Goal: Transaction & Acquisition: Download file/media

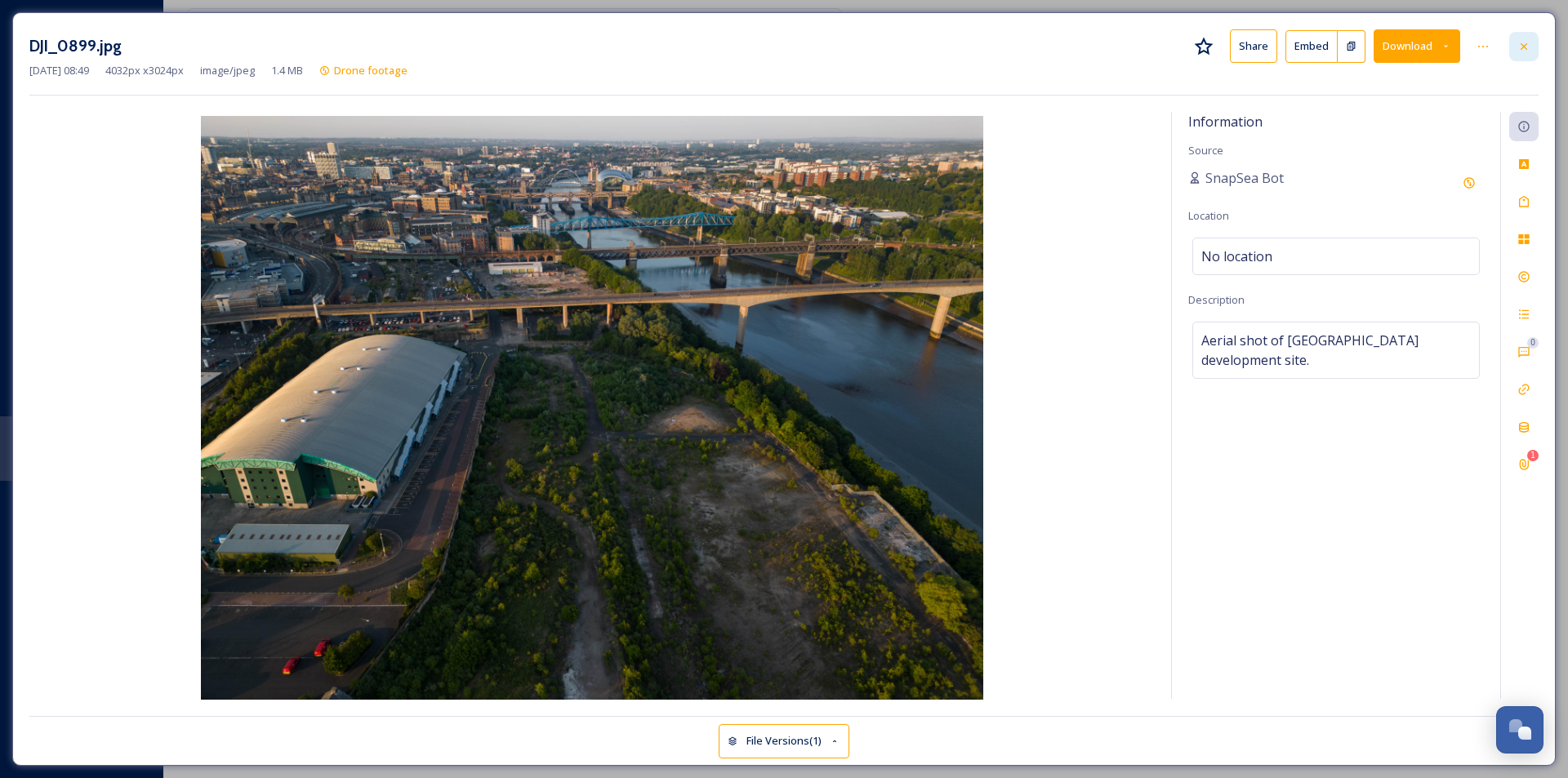
click at [1516, 54] on div at bounding box center [1524, 46] width 30 height 30
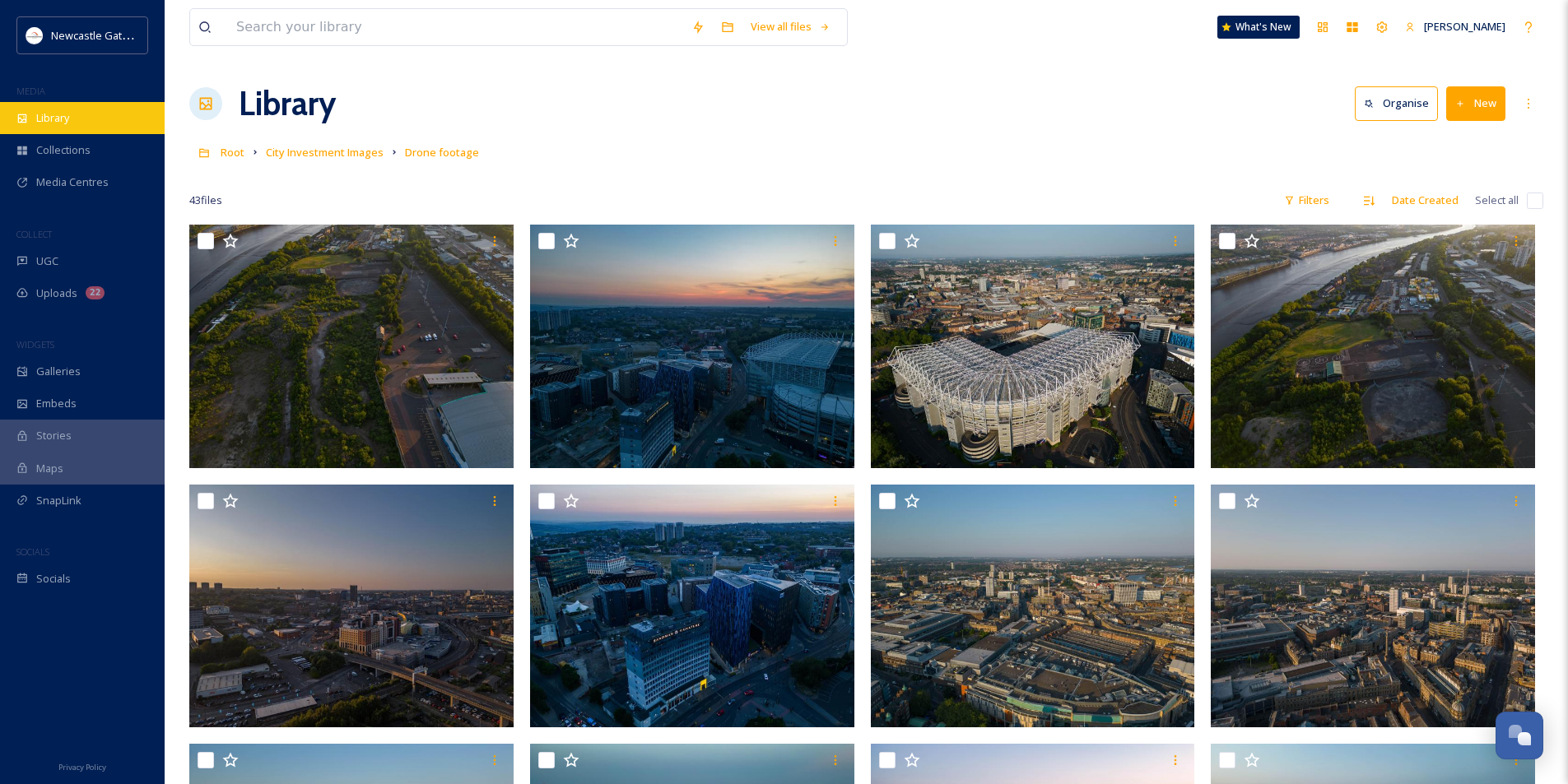
click at [80, 124] on div "Library" at bounding box center [82, 117] width 164 height 32
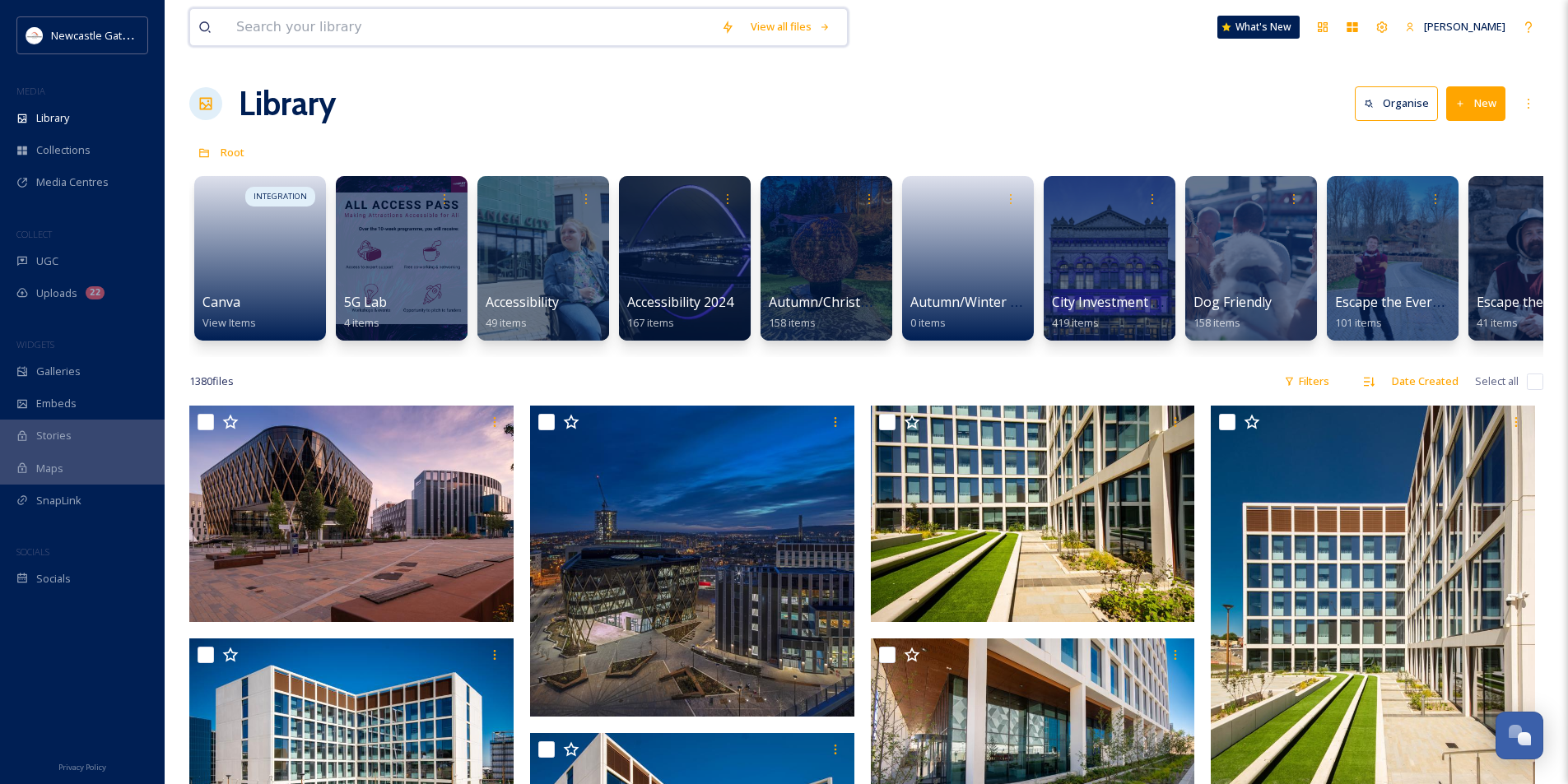
click at [336, 24] on input at bounding box center [471, 27] width 485 height 36
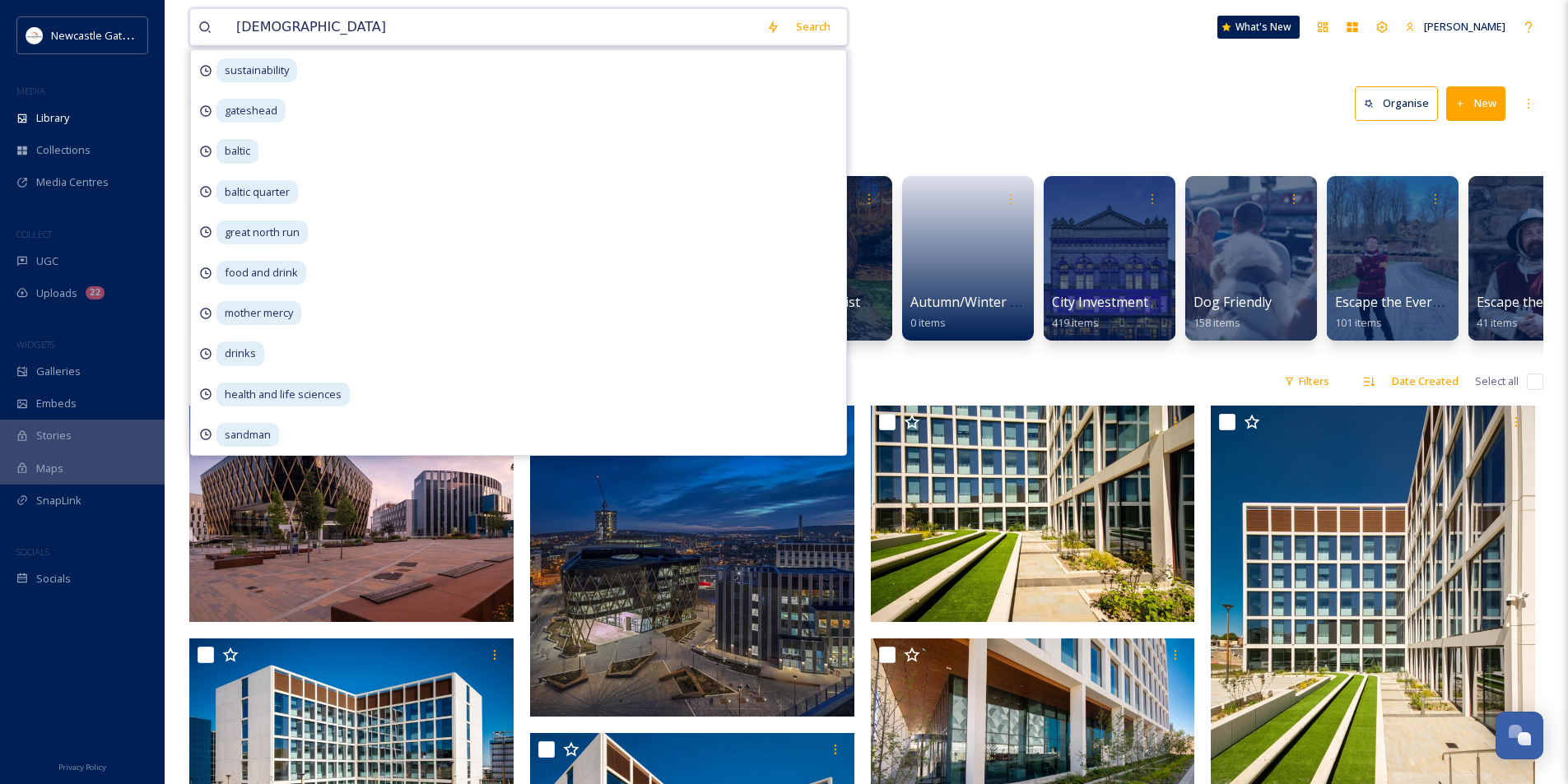
type input "christmas"
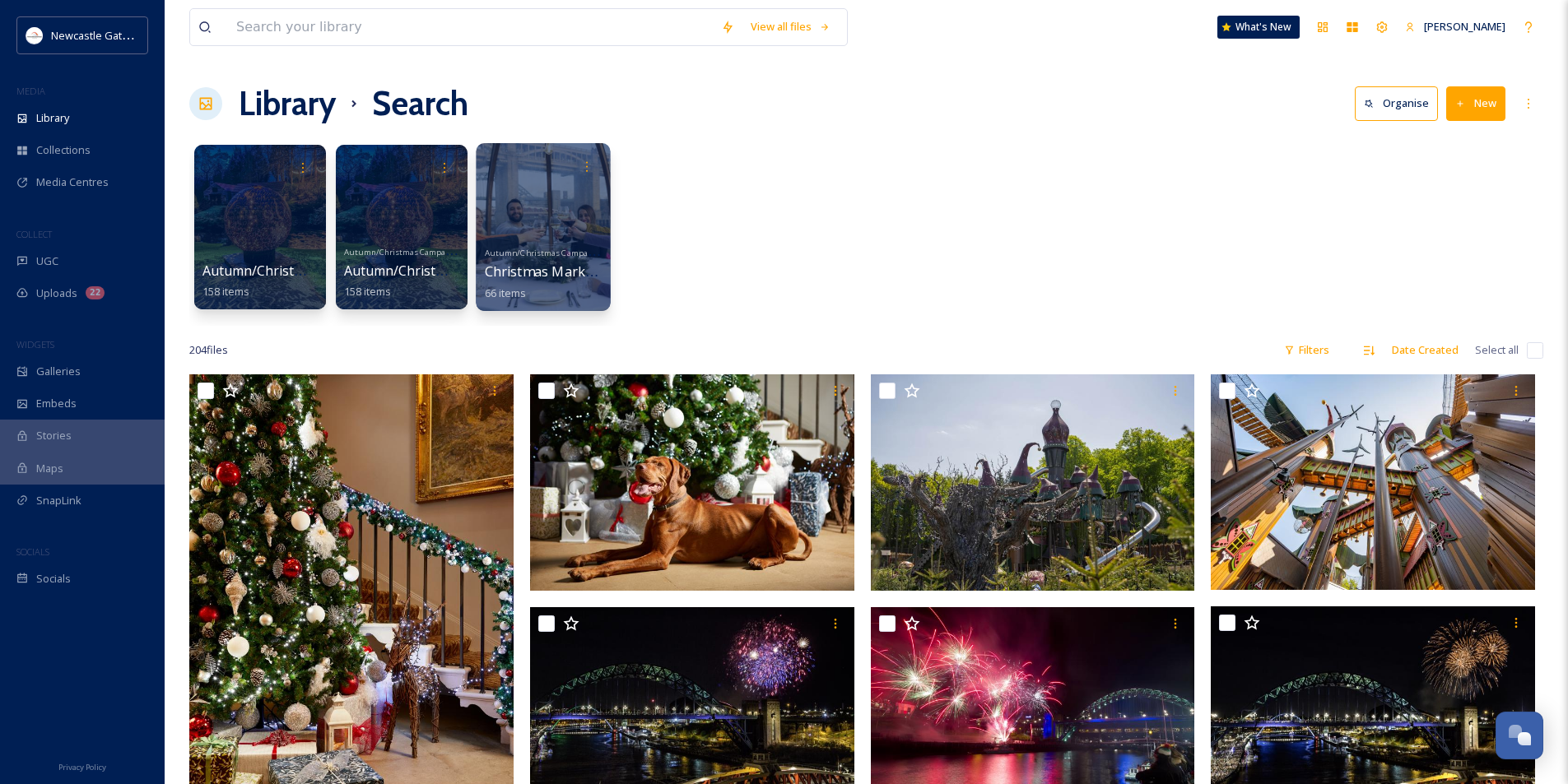
click at [566, 251] on span "Autumn/Christmas Campaigns 25" at bounding box center [550, 253] width 130 height 11
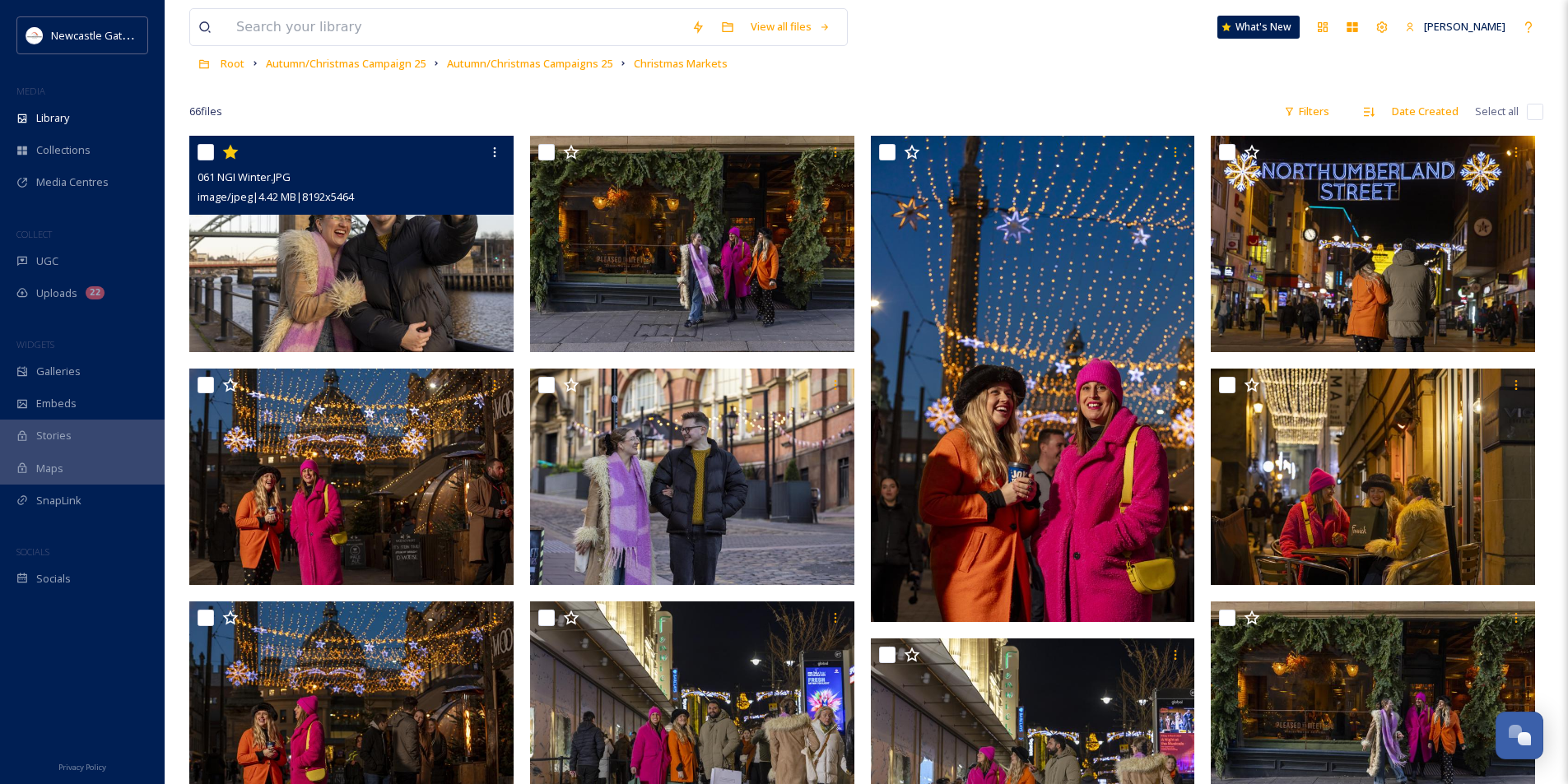
scroll to position [164, 0]
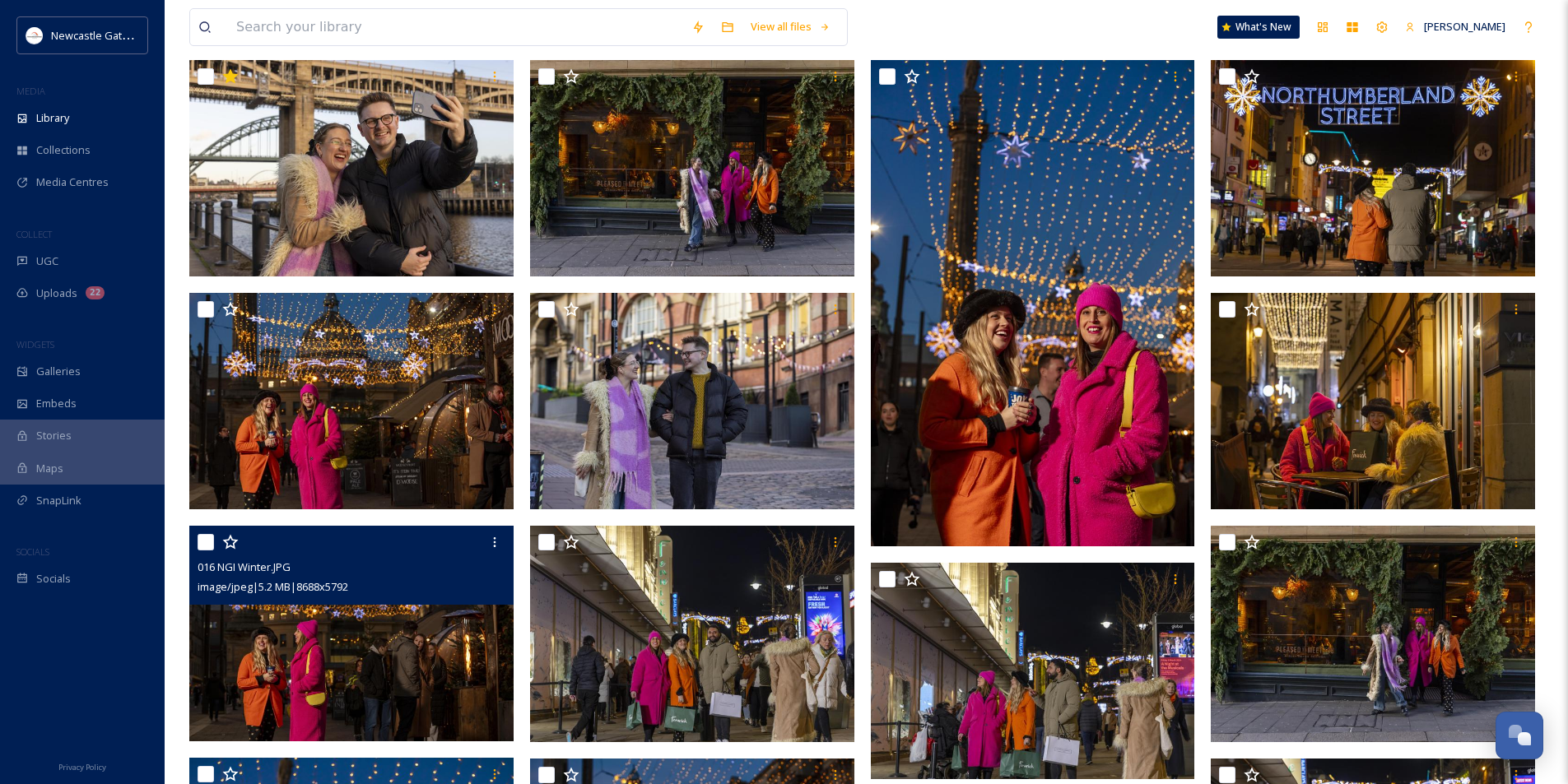
click at [346, 619] on img at bounding box center [351, 634] width 324 height 216
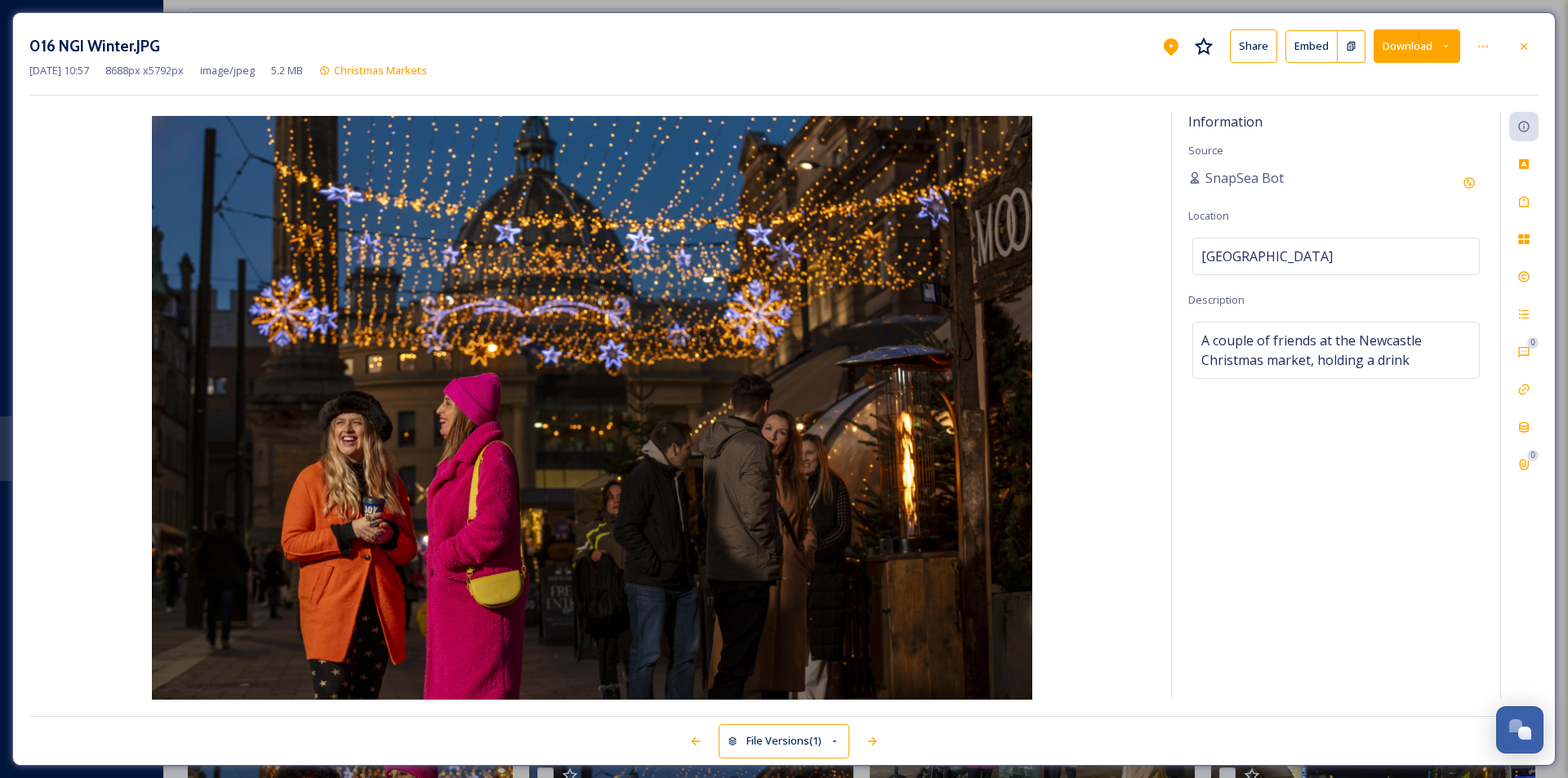
click at [1447, 45] on icon at bounding box center [1446, 46] width 11 height 11
click at [1411, 118] on span "Download Large (2000 x 1333)" at bounding box center [1368, 115] width 143 height 15
click at [1520, 43] on icon at bounding box center [1524, 46] width 13 height 13
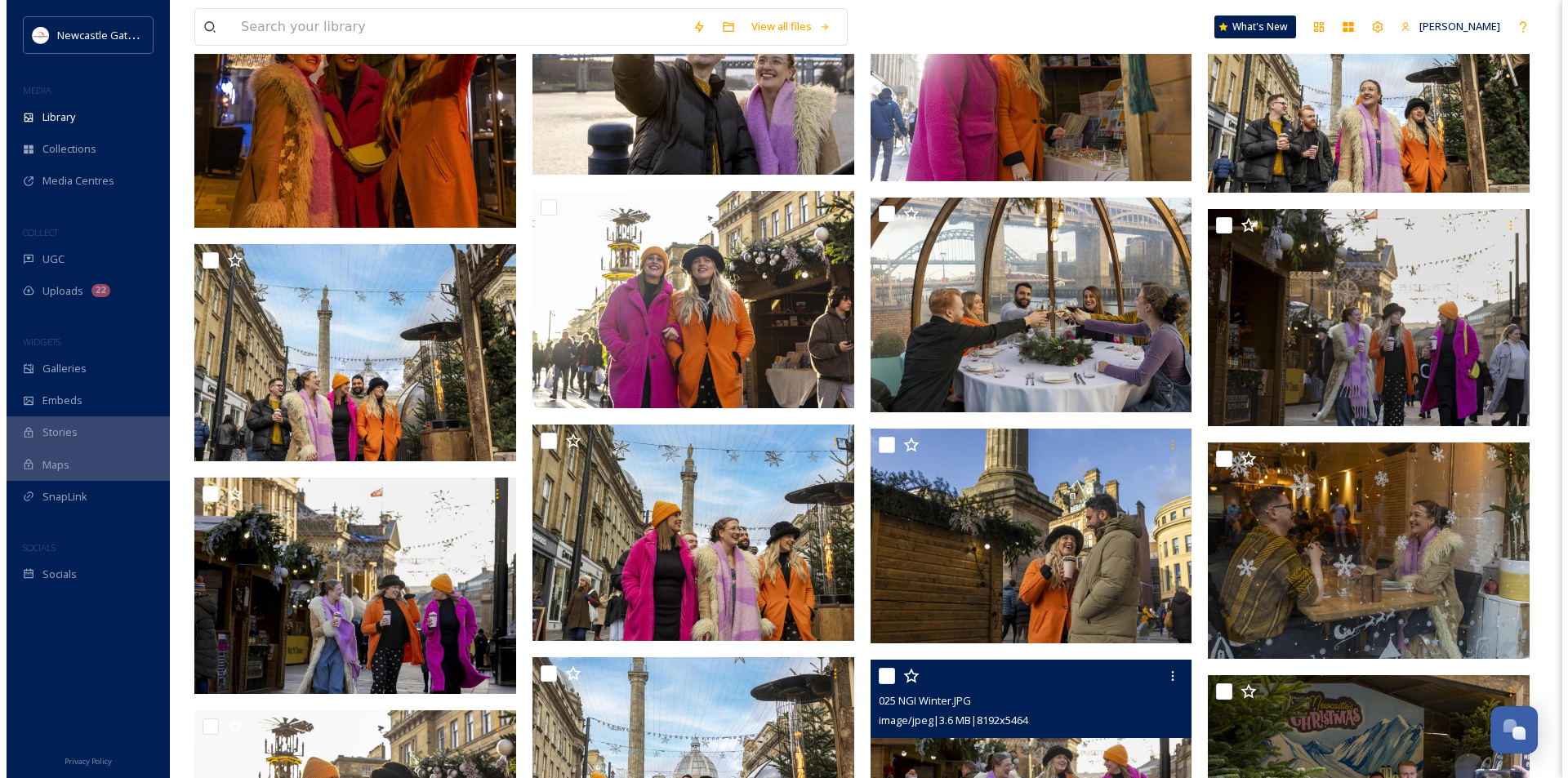
scroll to position [2450, 0]
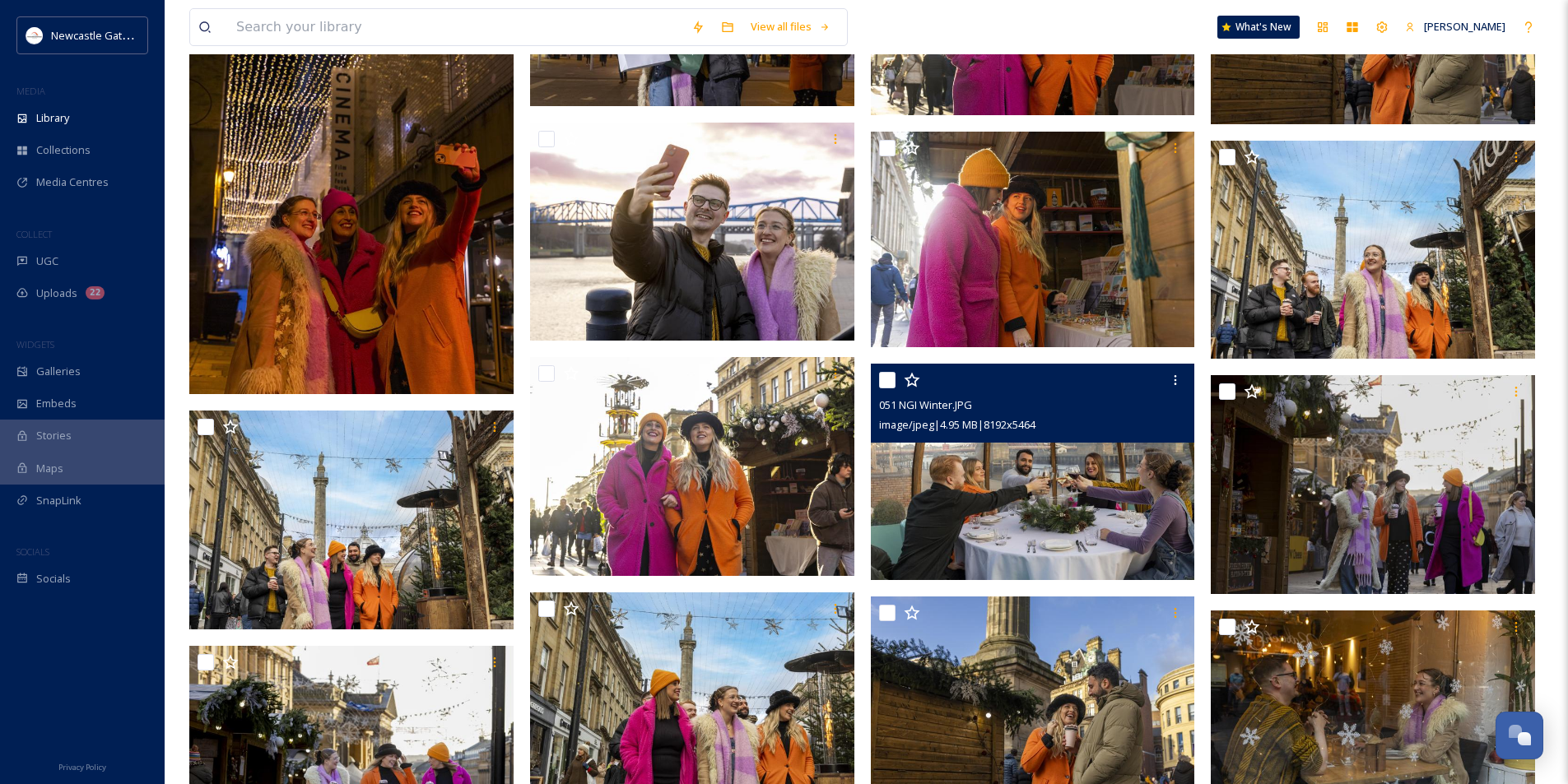
click at [972, 491] on img at bounding box center [1032, 471] width 324 height 216
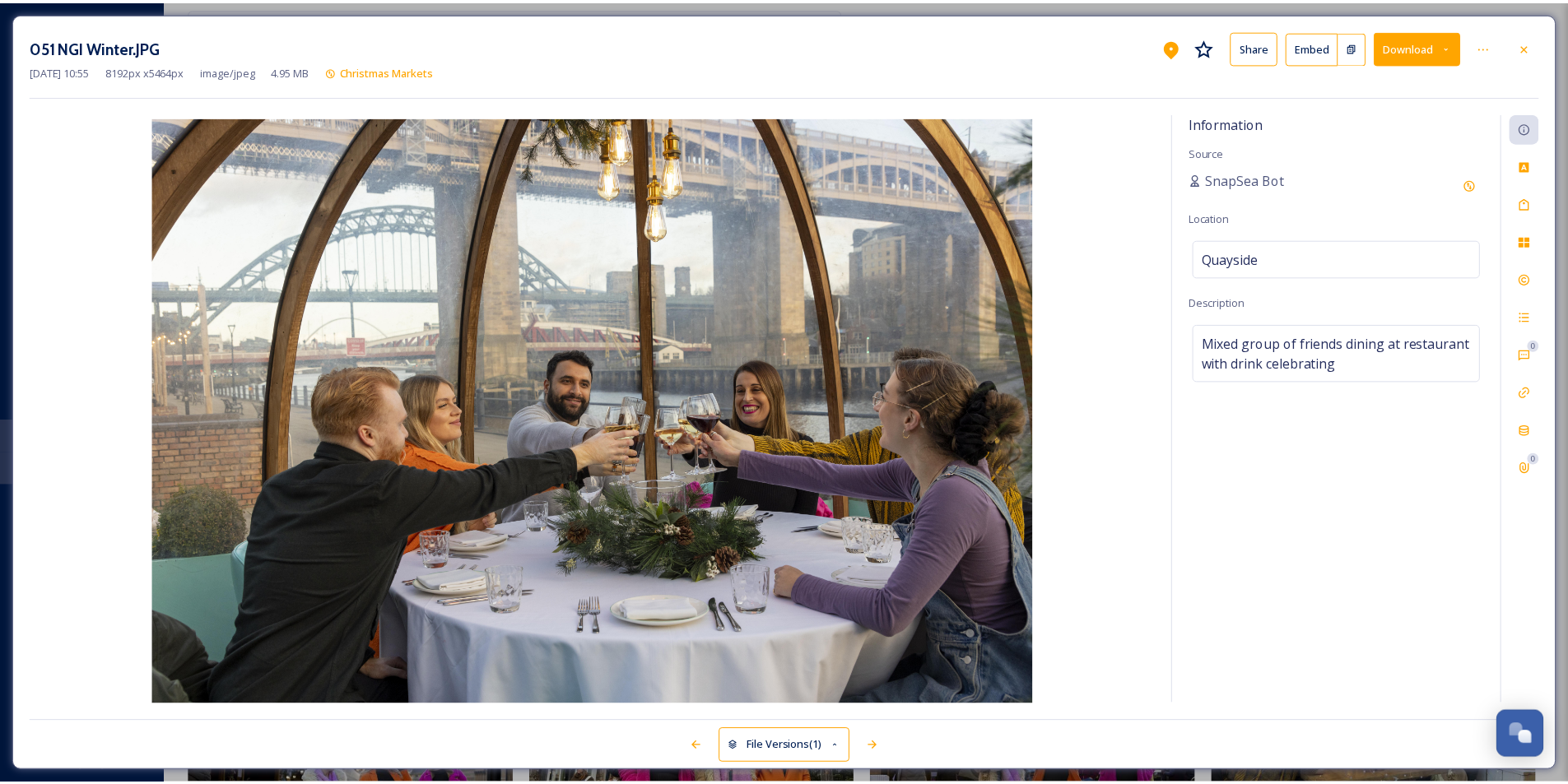
scroll to position [2473, 0]
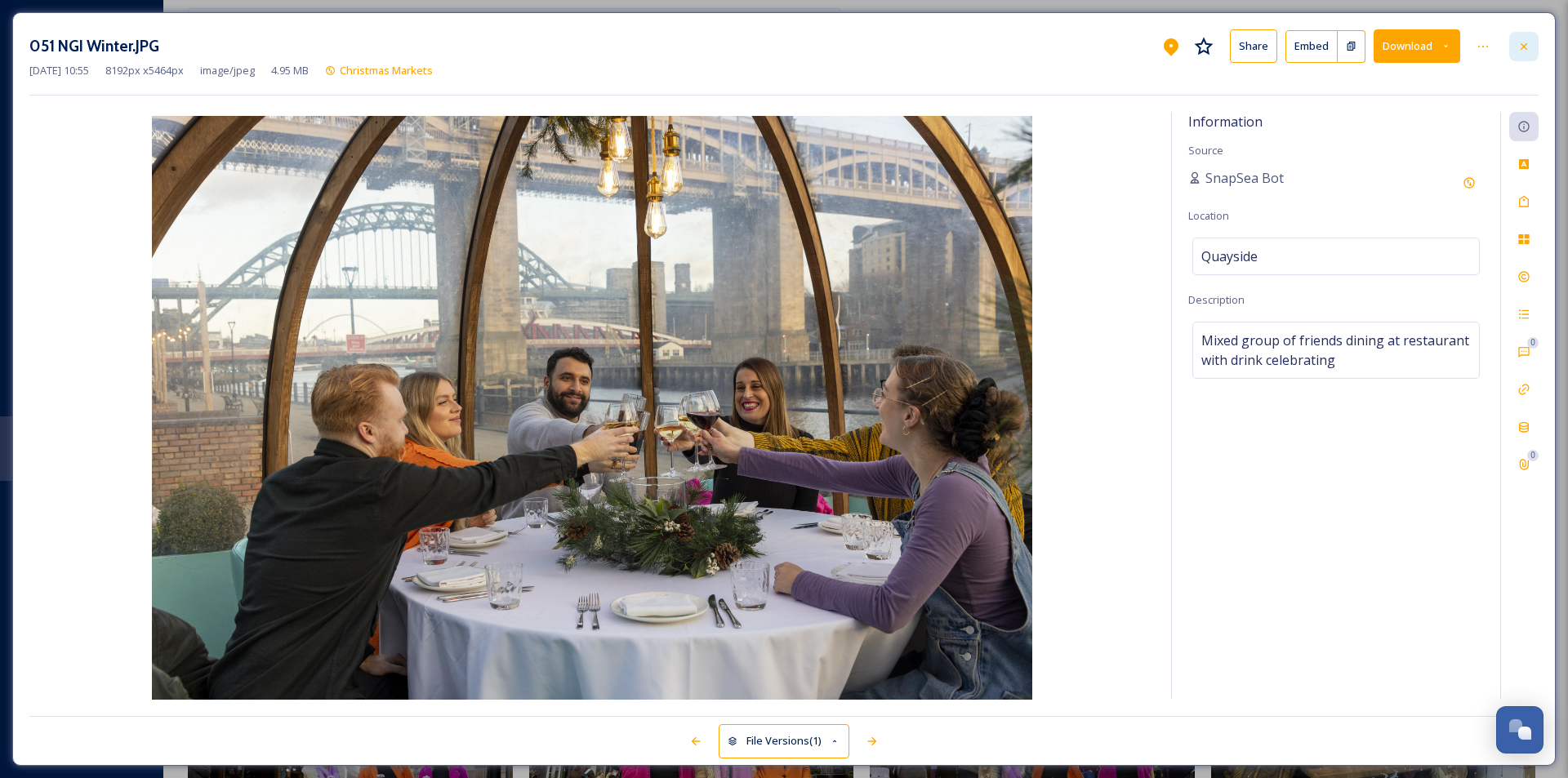
click at [1533, 49] on div at bounding box center [1524, 46] width 30 height 30
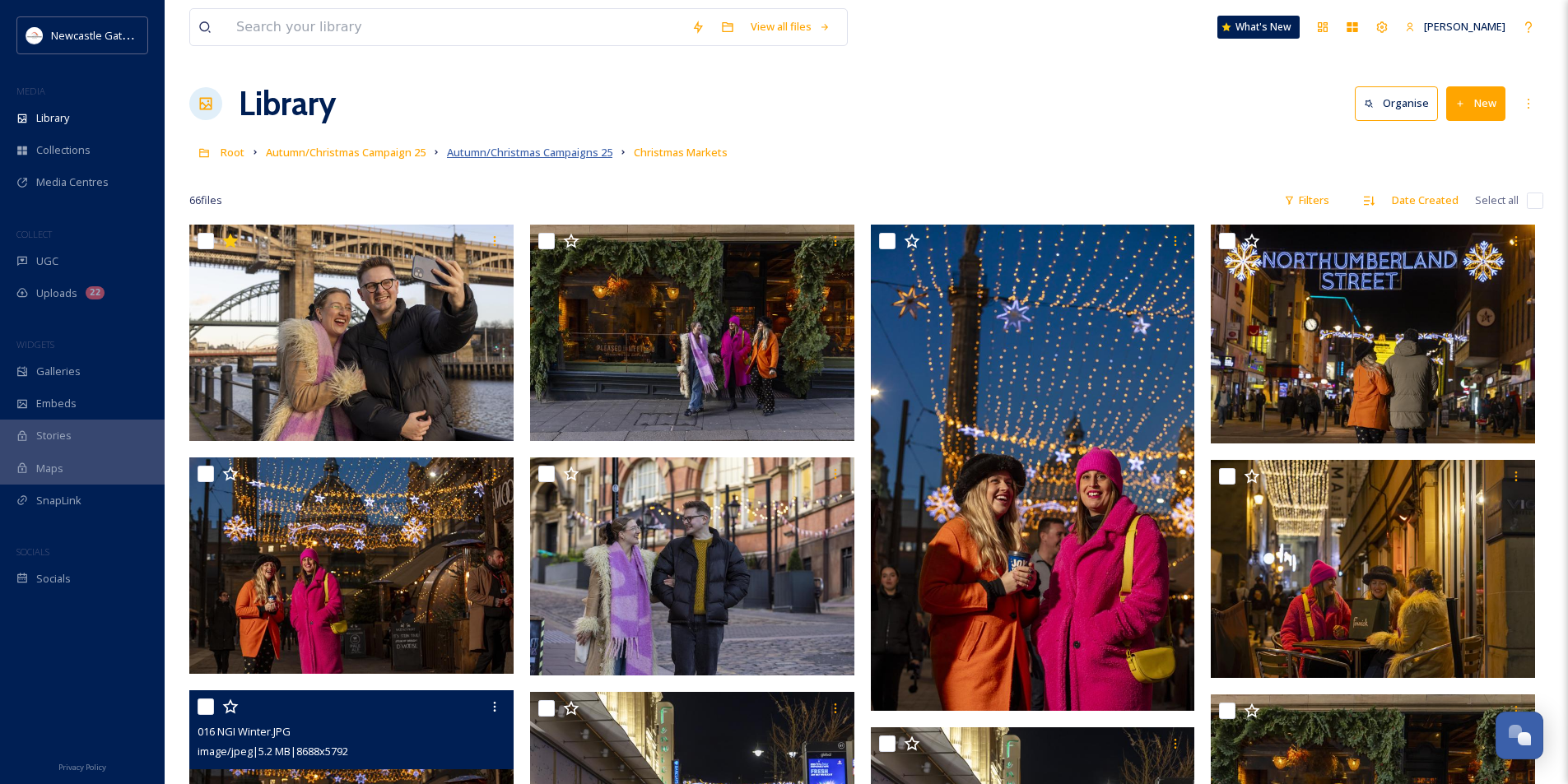
click at [574, 154] on span "Autumn/Christmas Campaigns 25" at bounding box center [530, 152] width 165 height 15
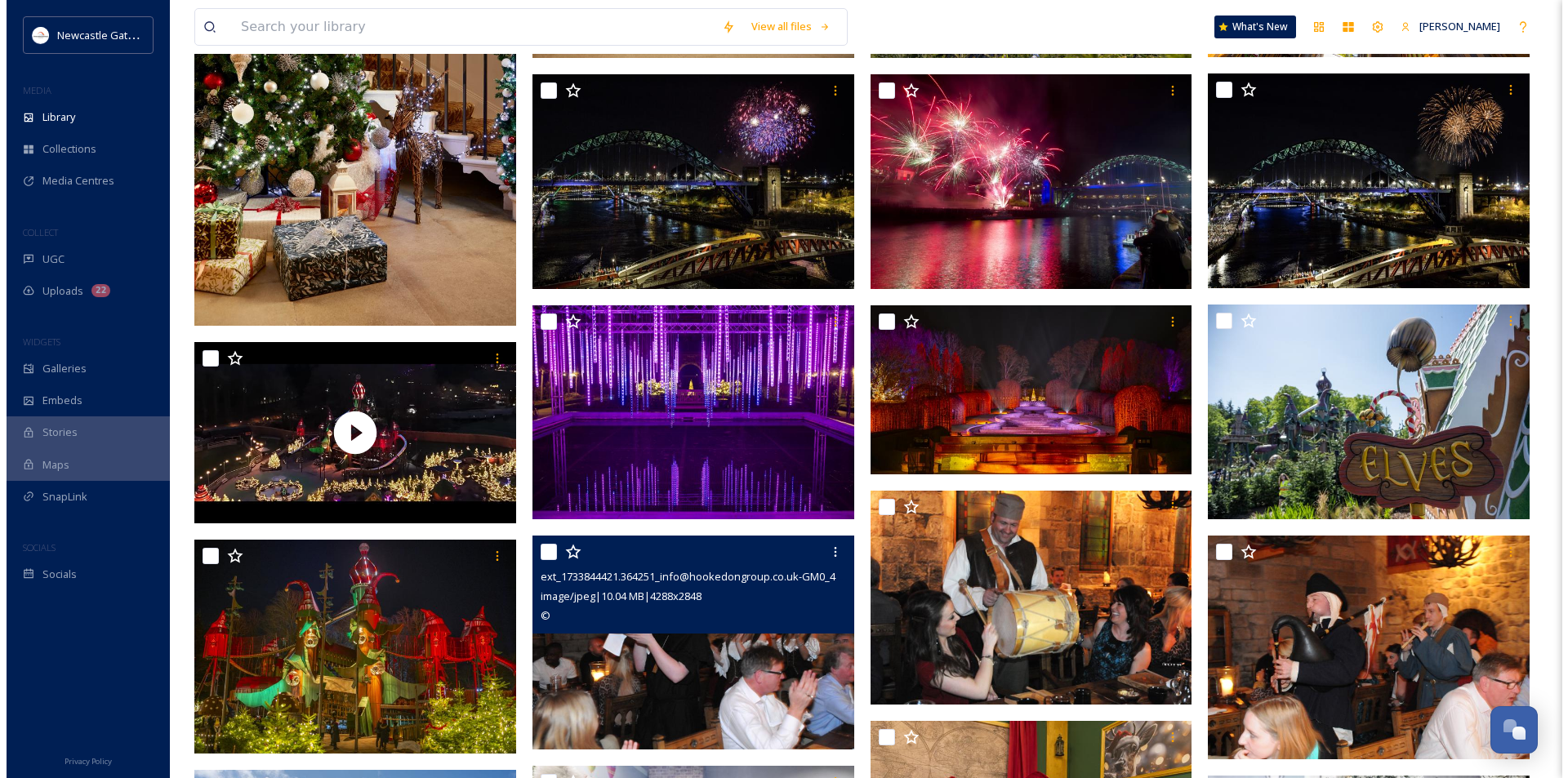
scroll to position [408, 0]
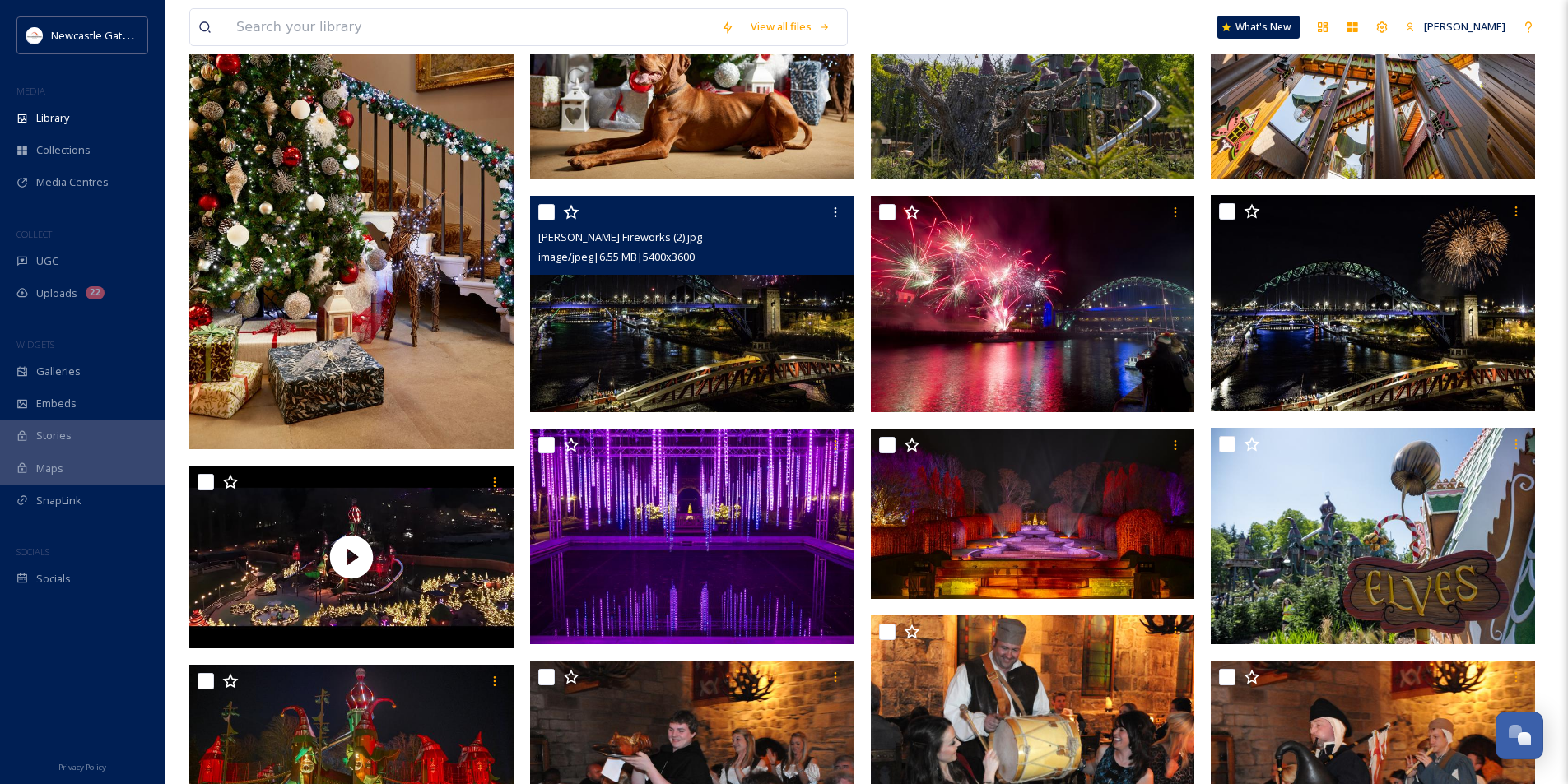
click at [763, 301] on img at bounding box center [691, 304] width 324 height 216
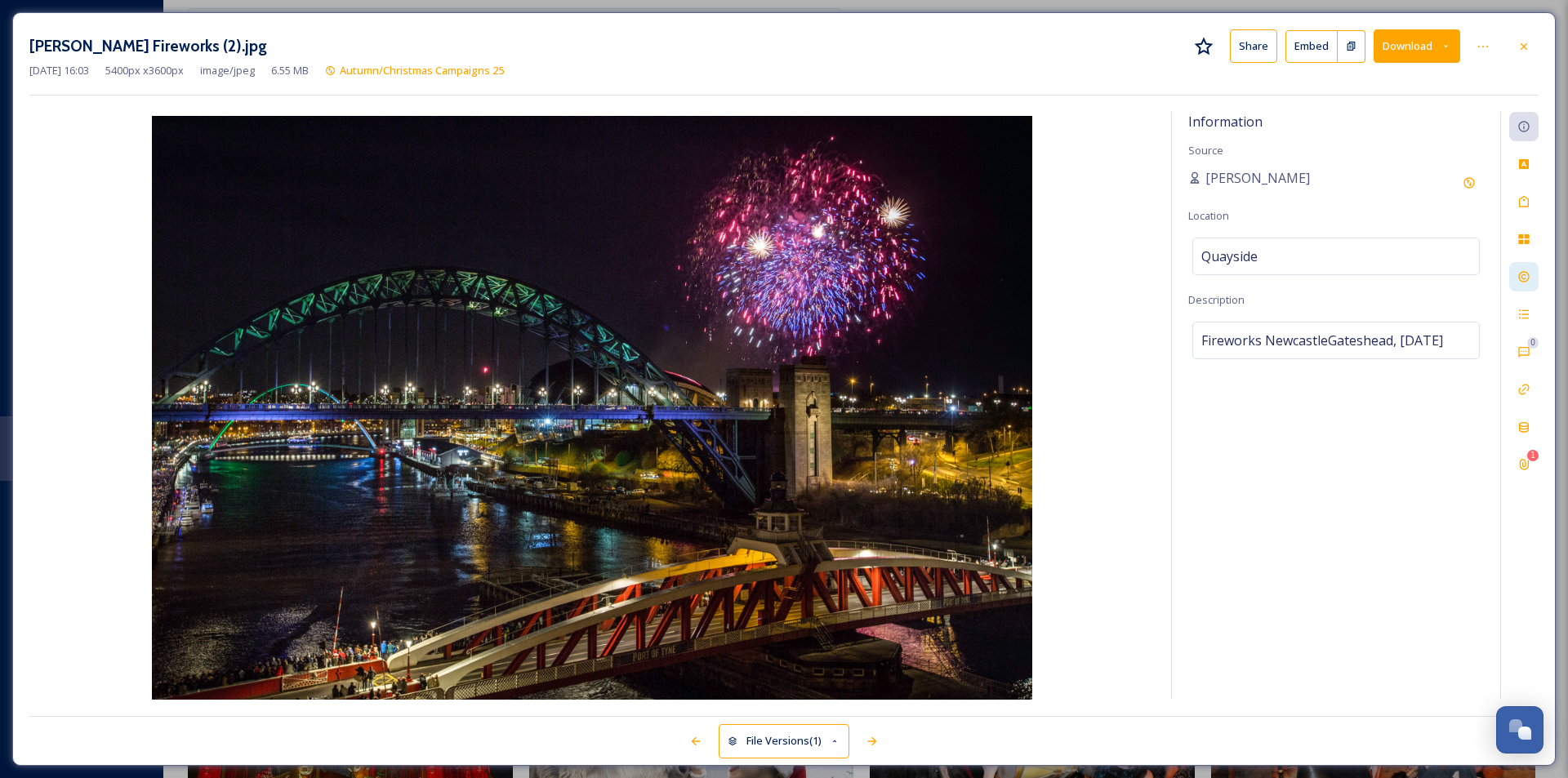
click at [1527, 279] on icon at bounding box center [1524, 277] width 13 height 13
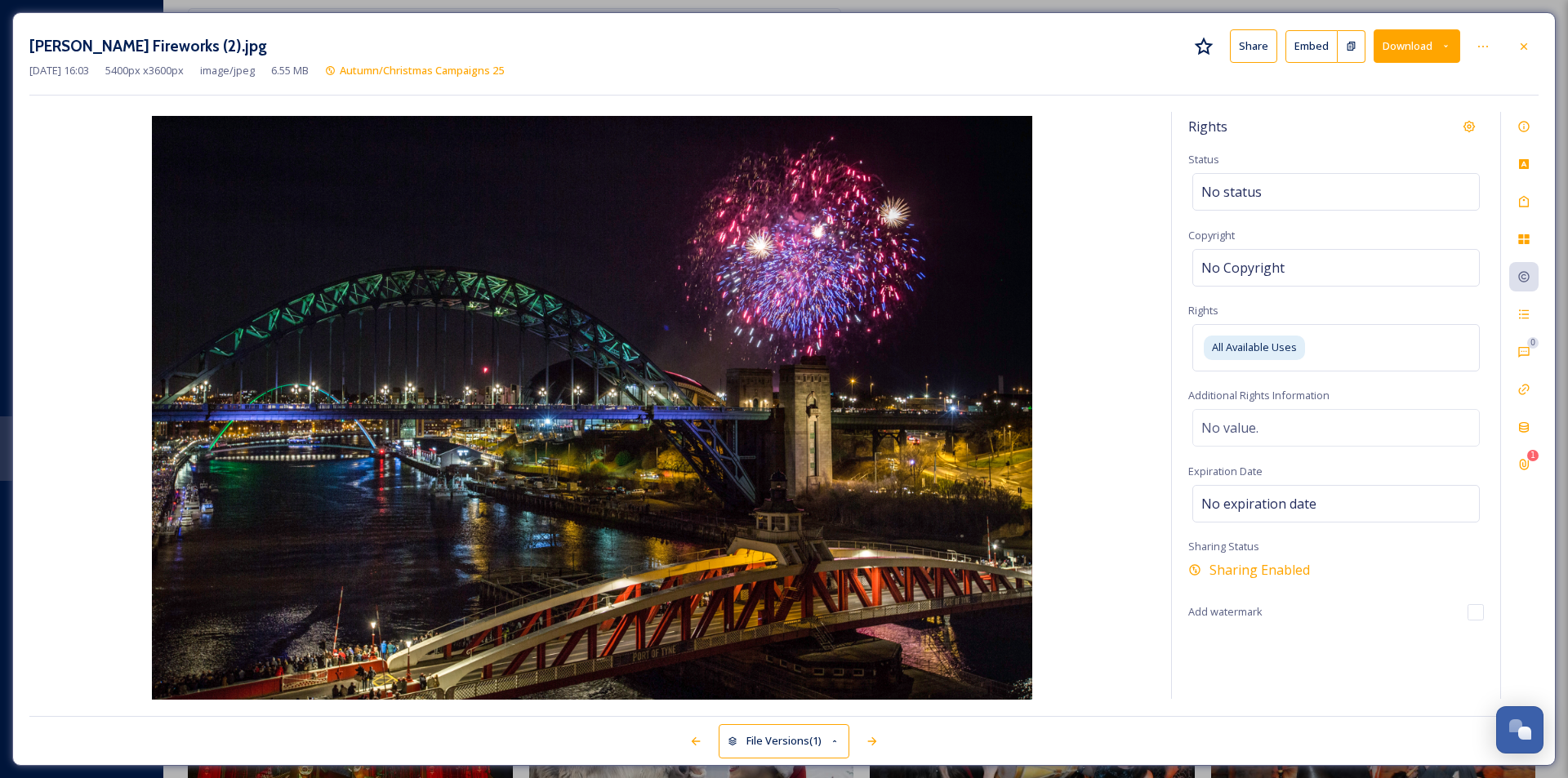
click at [1430, 51] on button "Download" at bounding box center [1417, 46] width 87 height 33
click at [1397, 104] on div "Download Large (2000 x 1333)" at bounding box center [1373, 115] width 170 height 32
